Goal: Task Accomplishment & Management: Complete application form

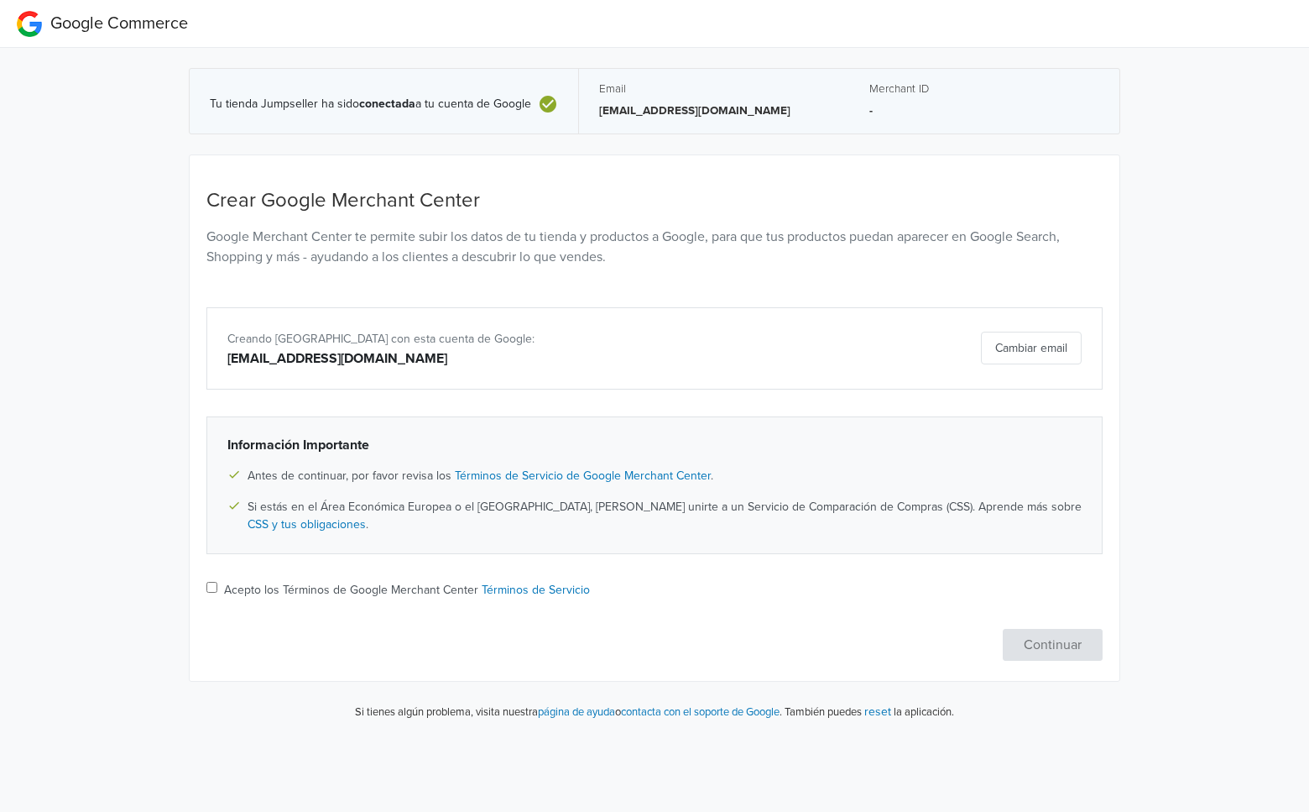
click at [212, 588] on input "Acepto los Términos de Google Merchant Center Términos de Servicio" at bounding box center [211, 587] width 11 height 11
checkbox input "true"
click at [1047, 637] on button "Continuar" at bounding box center [1053, 645] width 100 height 32
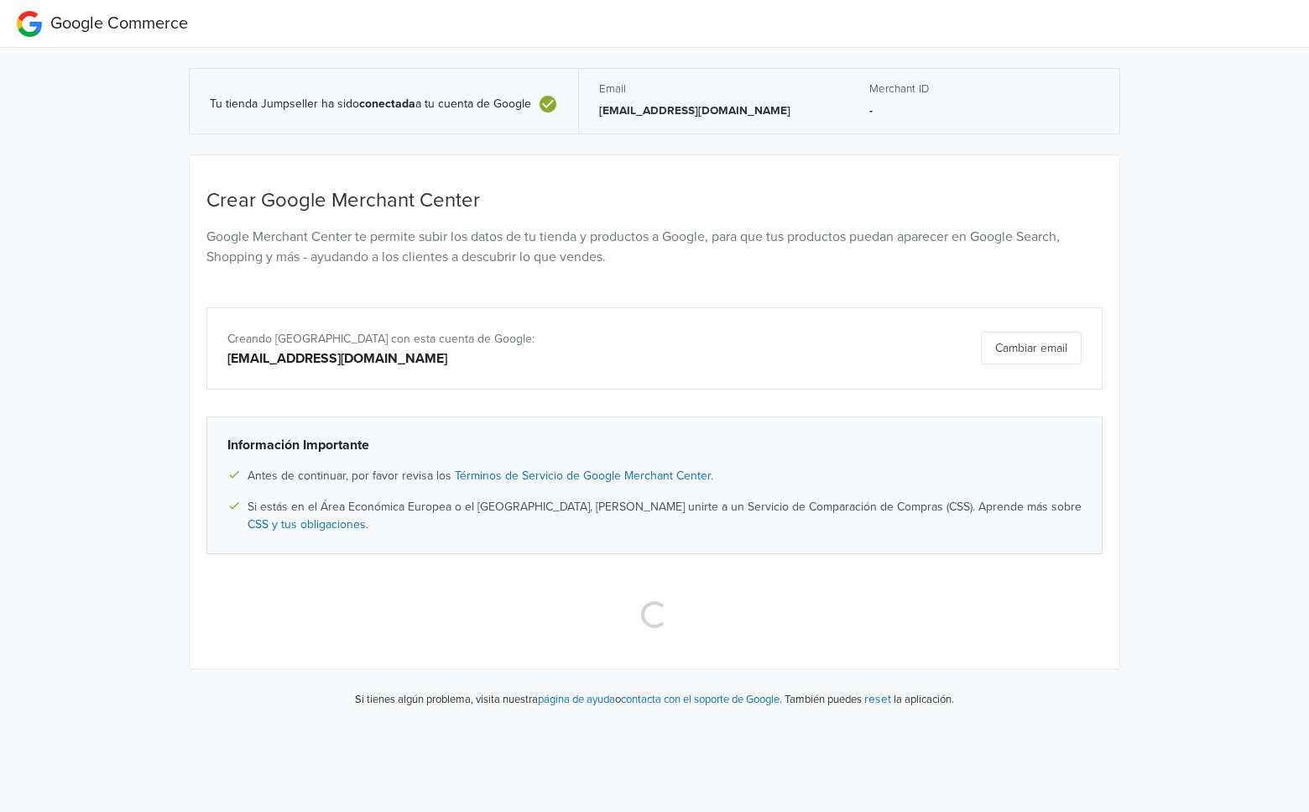
select select "cl"
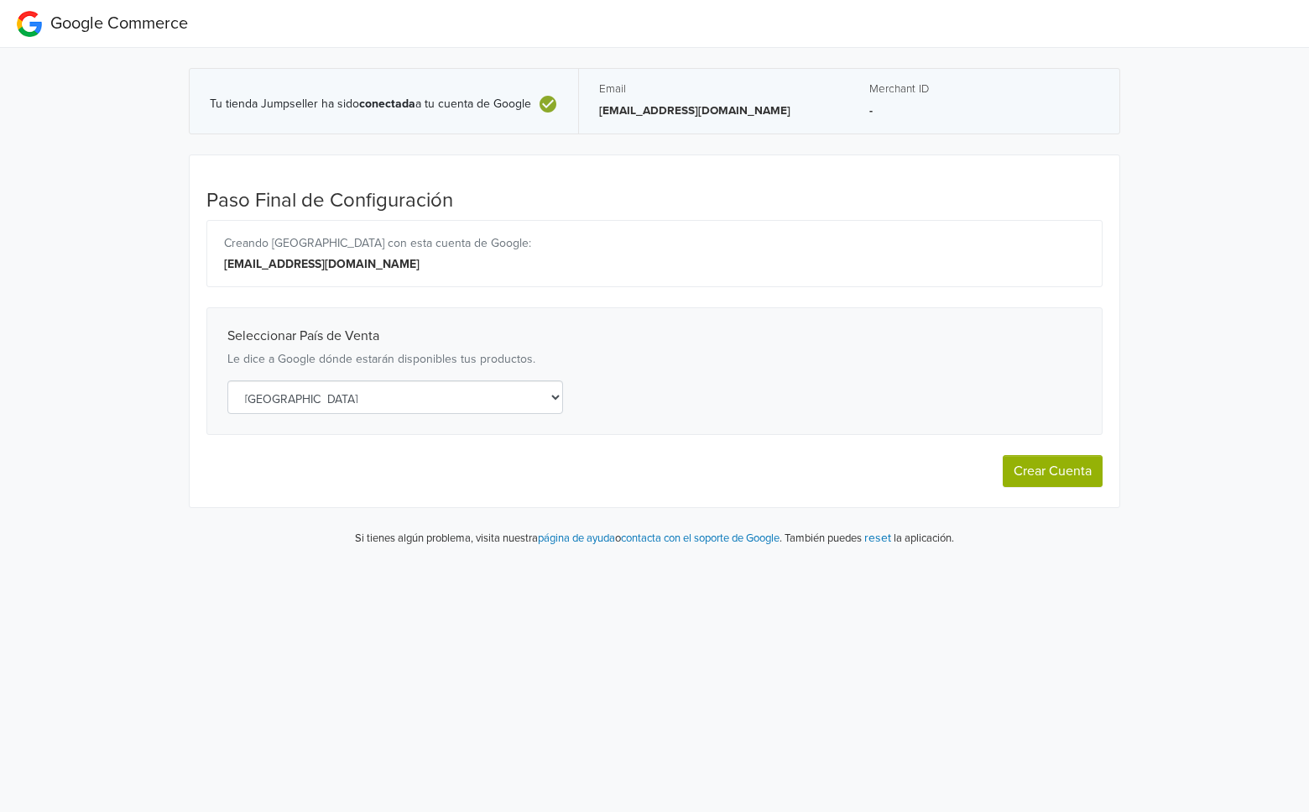
click at [1041, 463] on button "Crear Cuenta" at bounding box center [1053, 471] width 100 height 32
select select "cl"
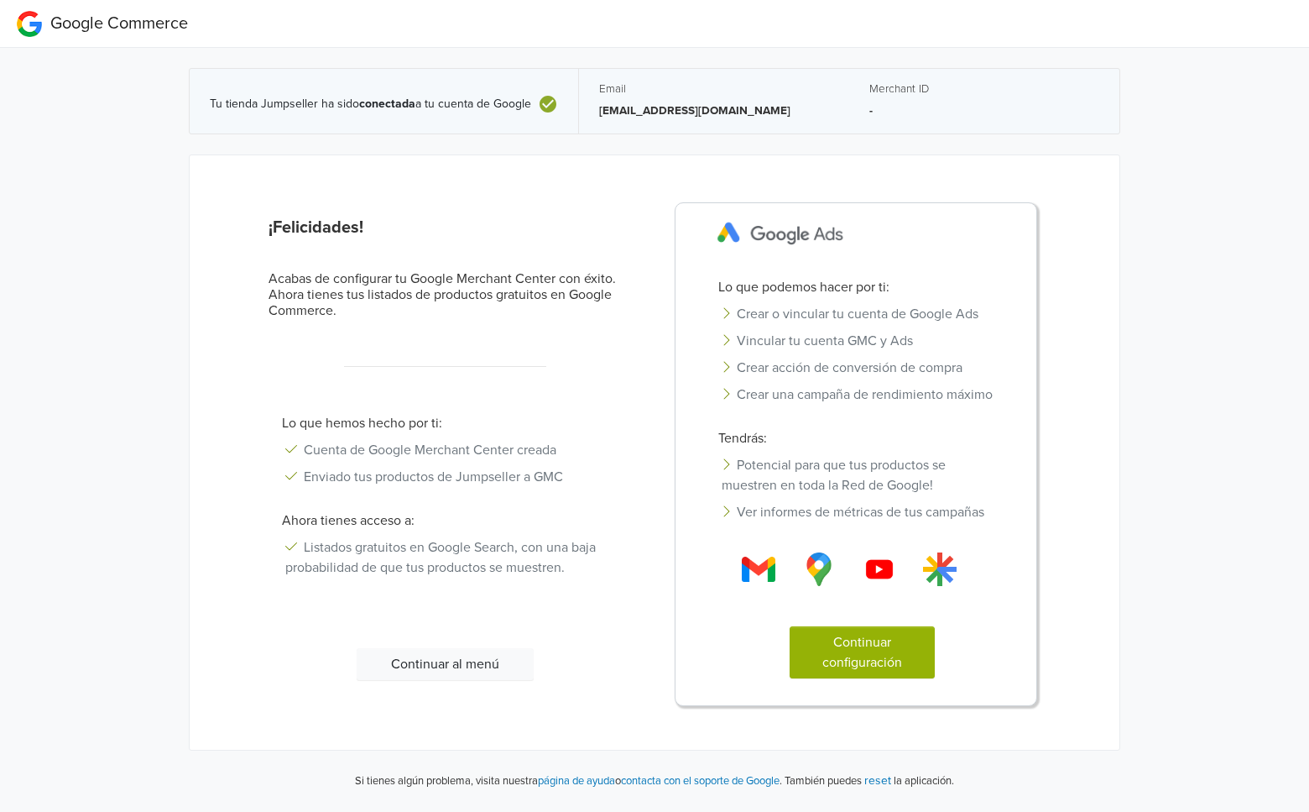
click at [886, 670] on button "Continuar configuración" at bounding box center [862, 652] width 145 height 52
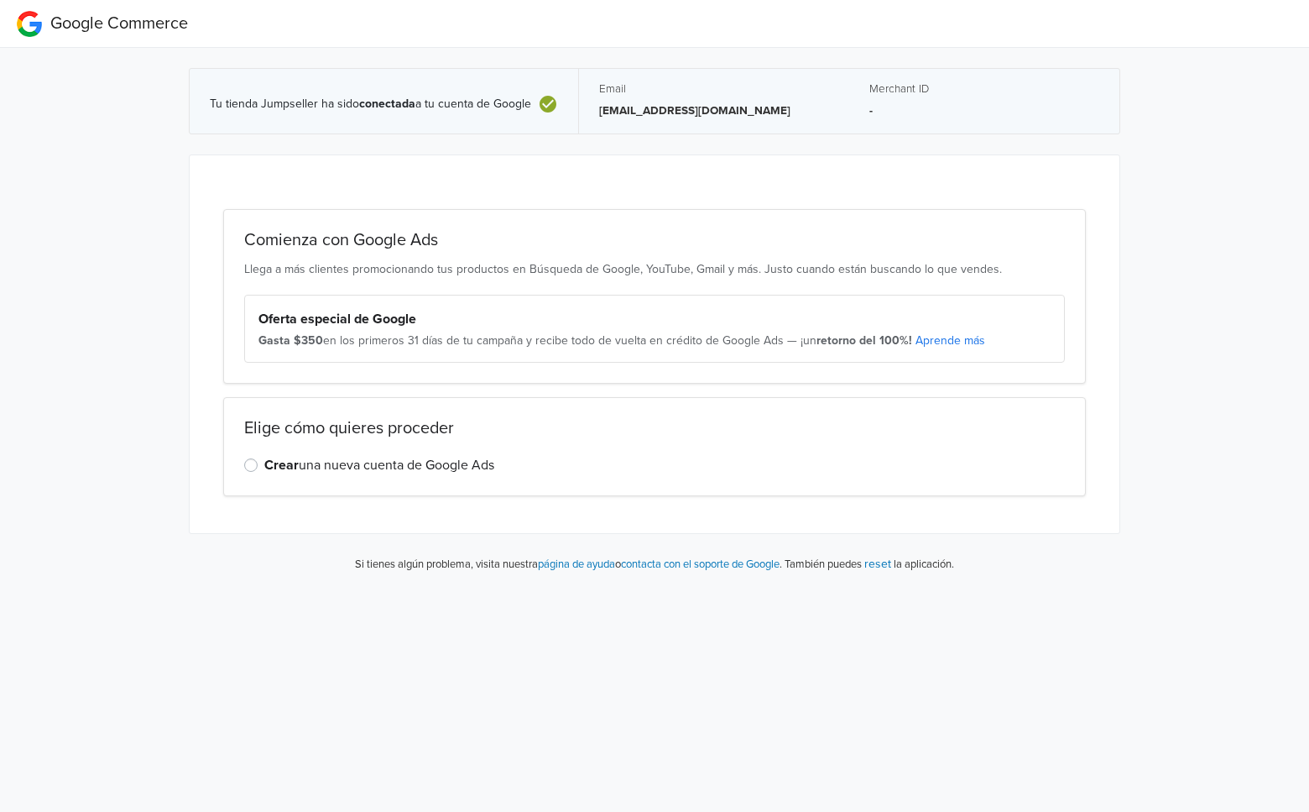
click at [264, 466] on label "Crear una nueva cuenta de Google Ads" at bounding box center [379, 465] width 230 height 20
click at [0, 0] on input "Crear una nueva cuenta de Google Ads" at bounding box center [0, 0] width 0 height 0
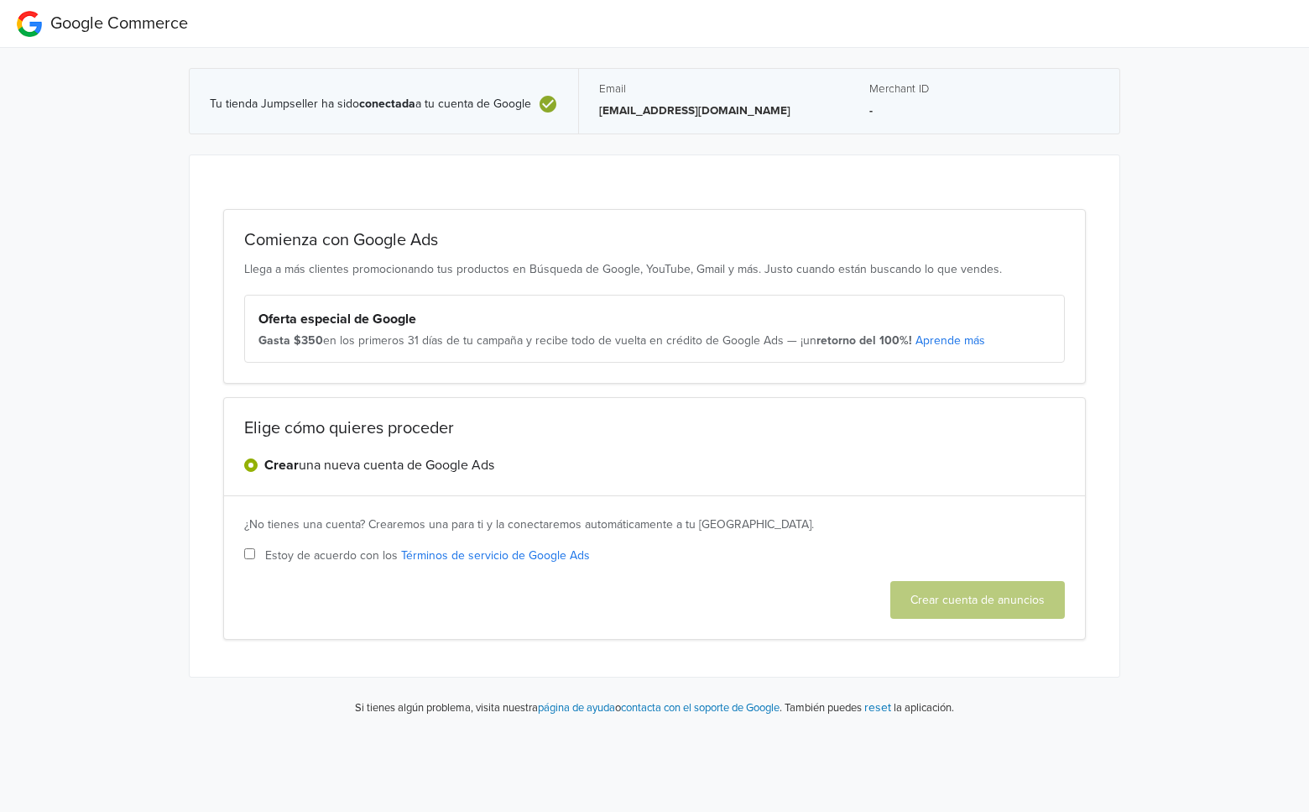
click at [253, 556] on input "Estoy de acuerdo con los Términos de servicio de Google Ads" at bounding box center [249, 553] width 11 height 11
checkbox input "true"
click at [984, 602] on button "Crear cuenta de anuncios" at bounding box center [978, 600] width 175 height 38
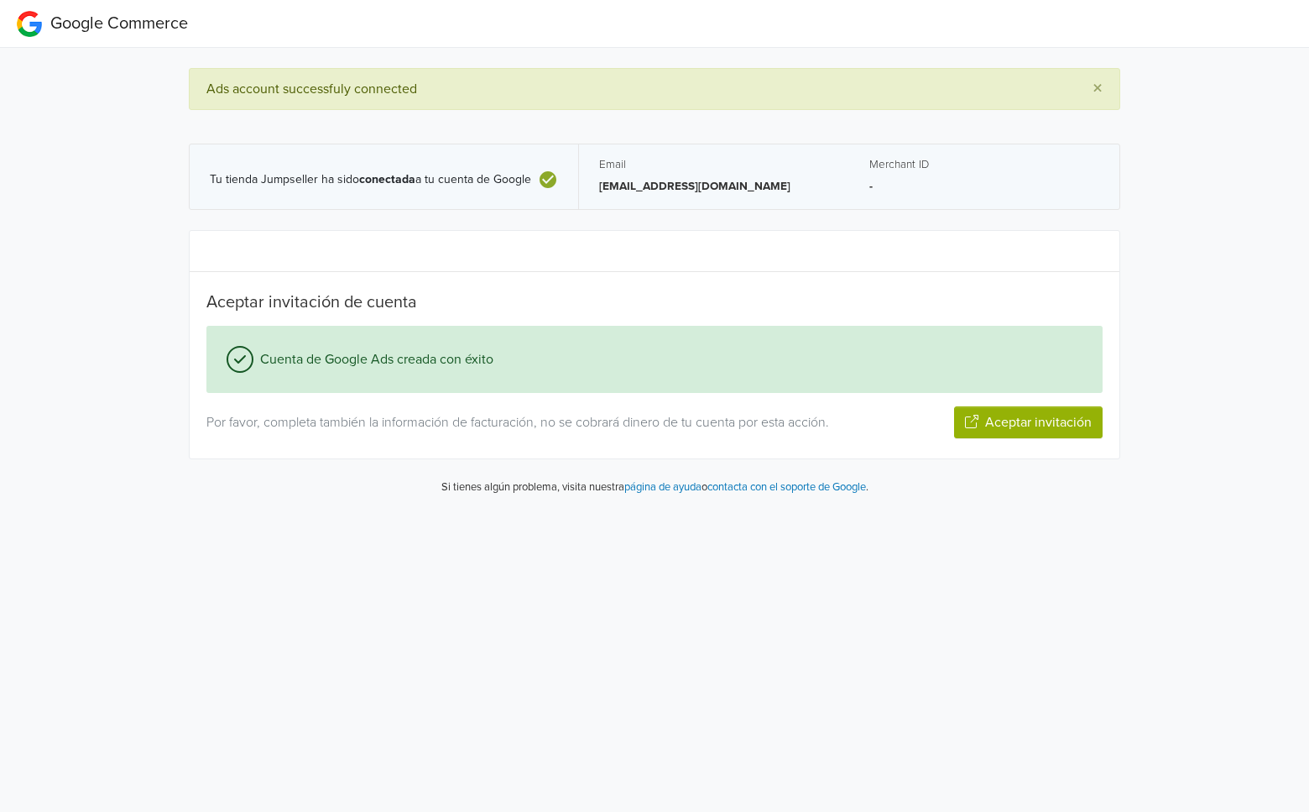
click at [1035, 425] on button "Aceptar invitación" at bounding box center [1028, 422] width 149 height 32
